Goal: Find specific page/section: Find specific page/section

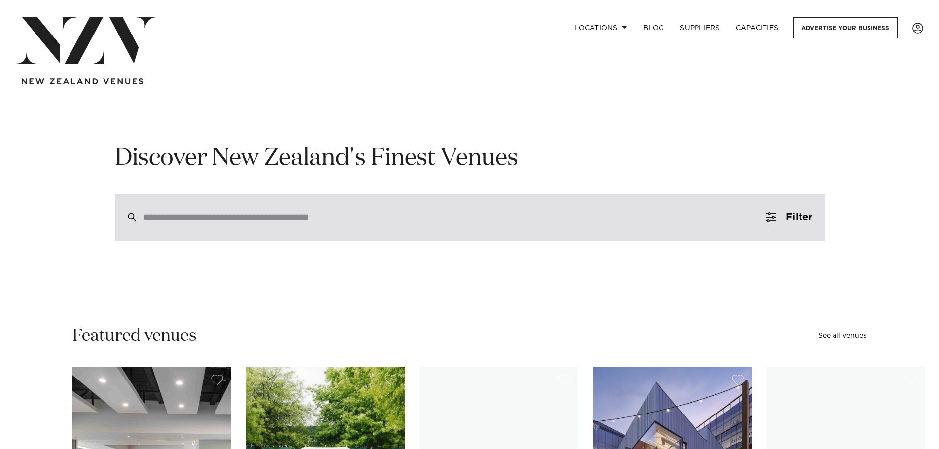
click at [264, 196] on div at bounding box center [470, 217] width 710 height 47
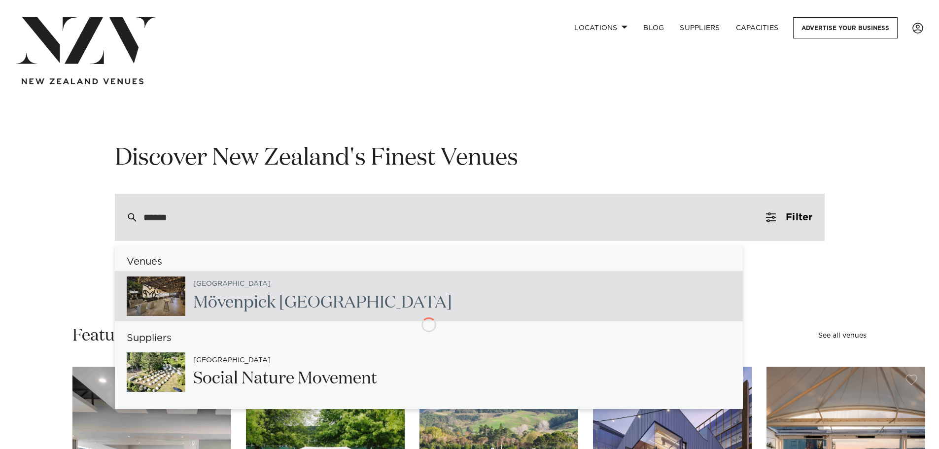
type input "*******"
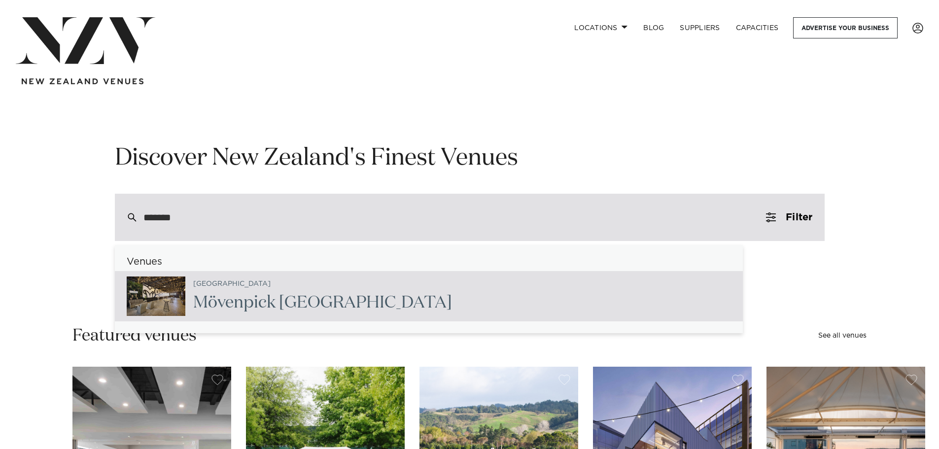
click at [212, 289] on div "[GEOGRAPHIC_DATA] Mövenpi [GEOGRAPHIC_DATA]" at bounding box center [318, 296] width 267 height 40
type input "**********"
